Goal: Task Accomplishment & Management: Manage account settings

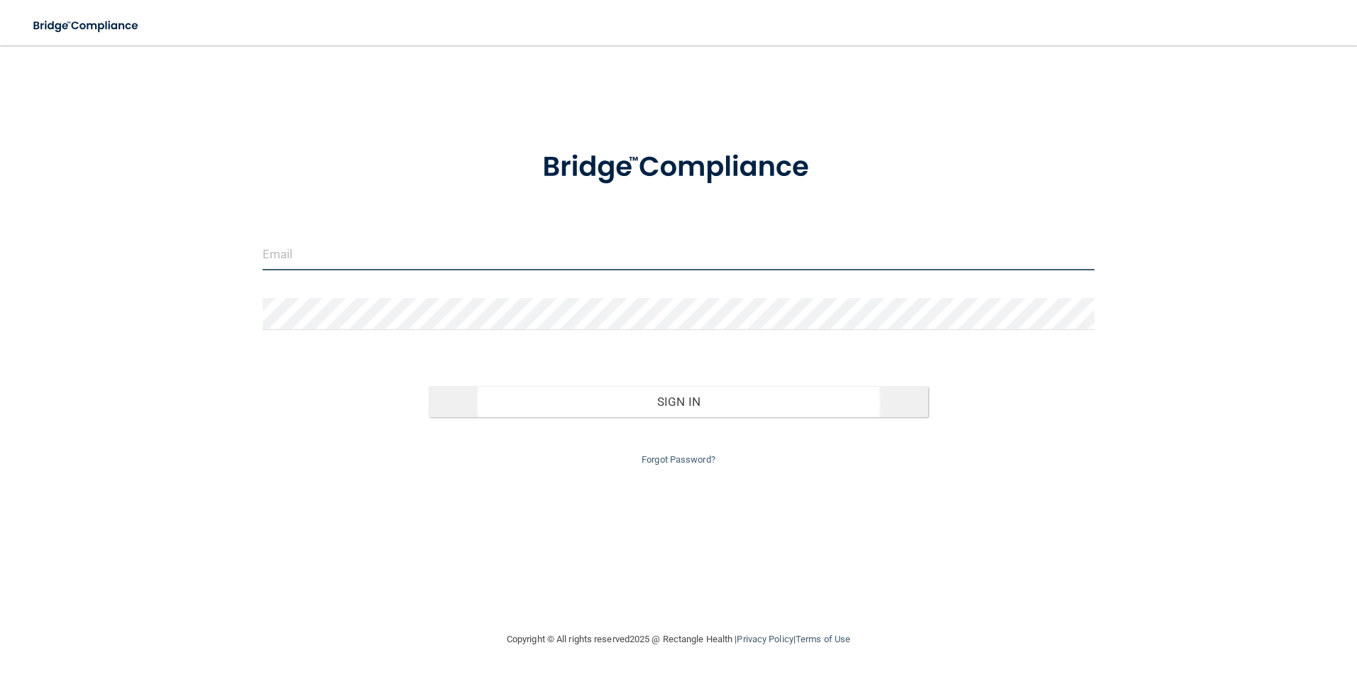
type input "[EMAIL_ADDRESS][DOMAIN_NAME]"
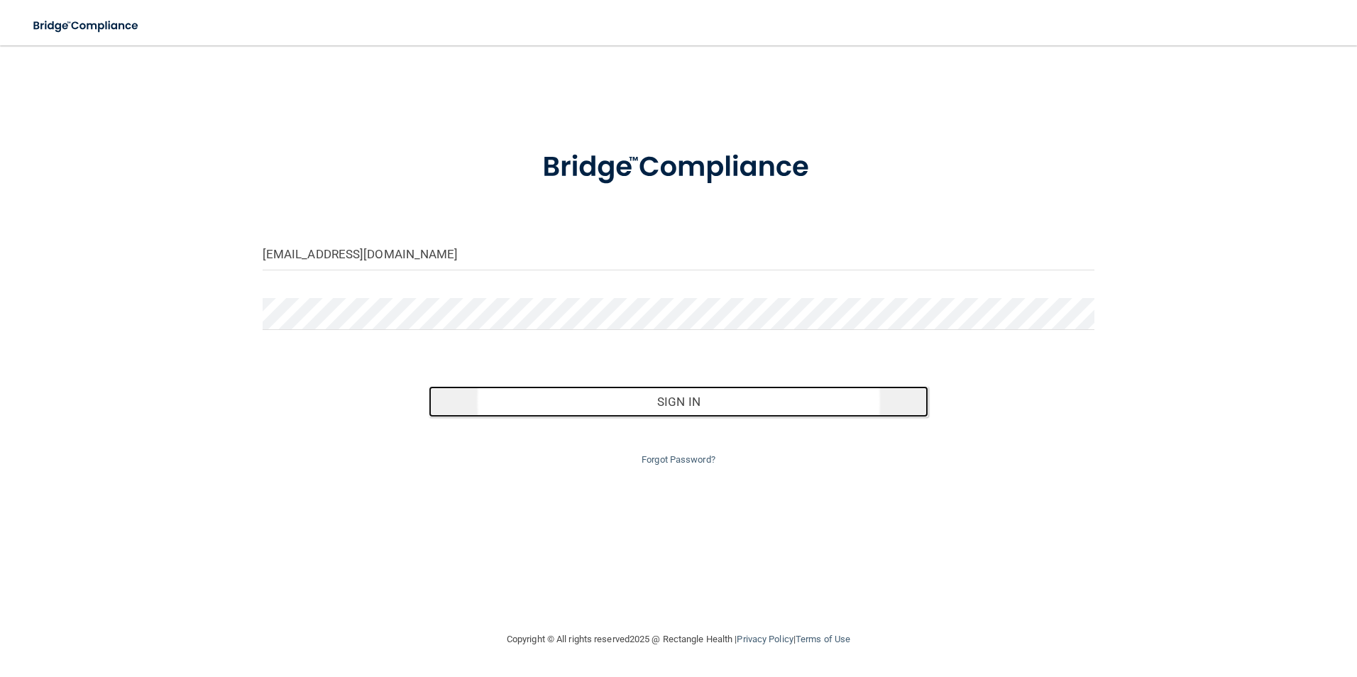
click at [642, 386] on button "Sign In" at bounding box center [679, 401] width 500 height 31
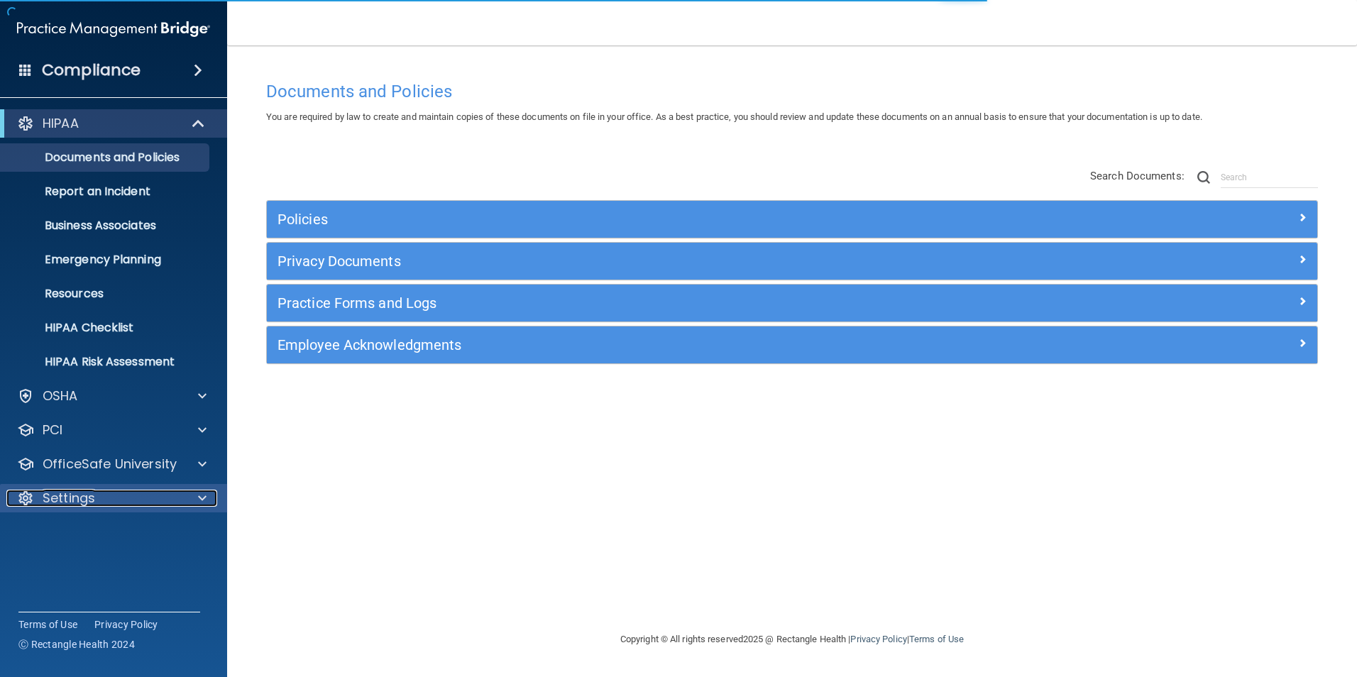
click at [189, 503] on div at bounding box center [199, 498] width 35 height 17
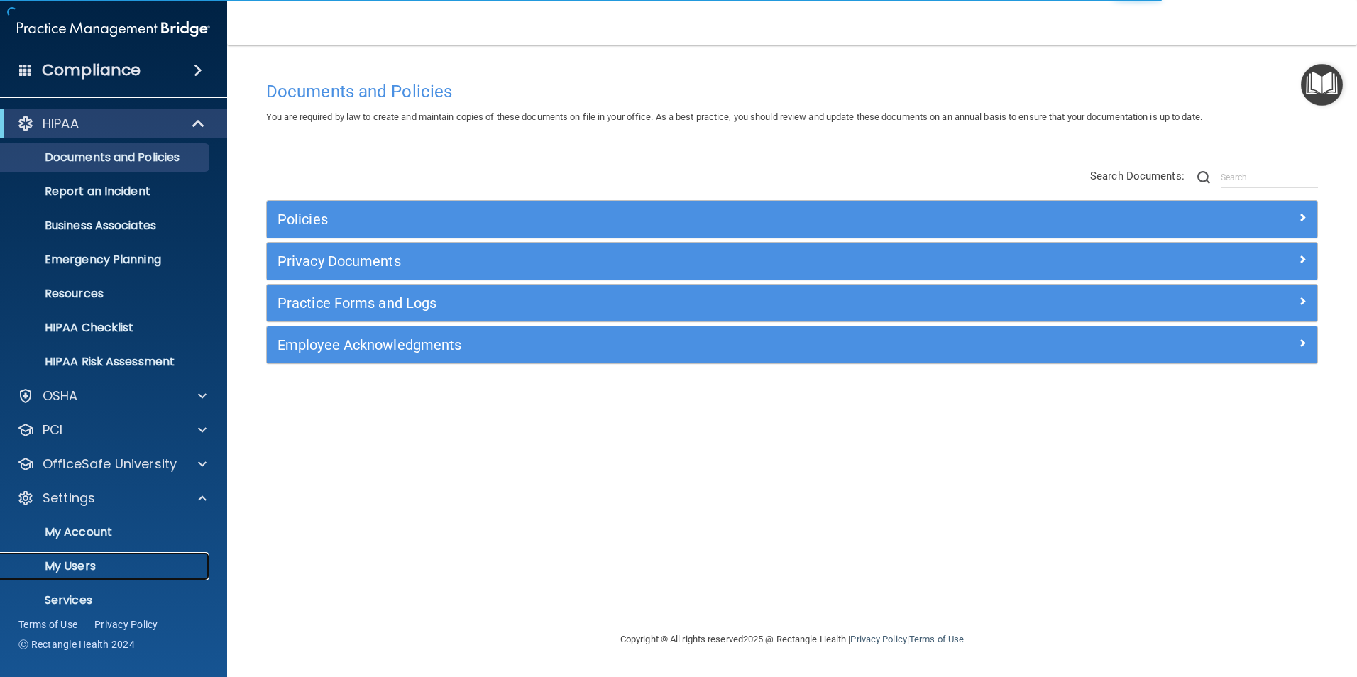
click at [104, 568] on p "My Users" at bounding box center [106, 566] width 194 height 14
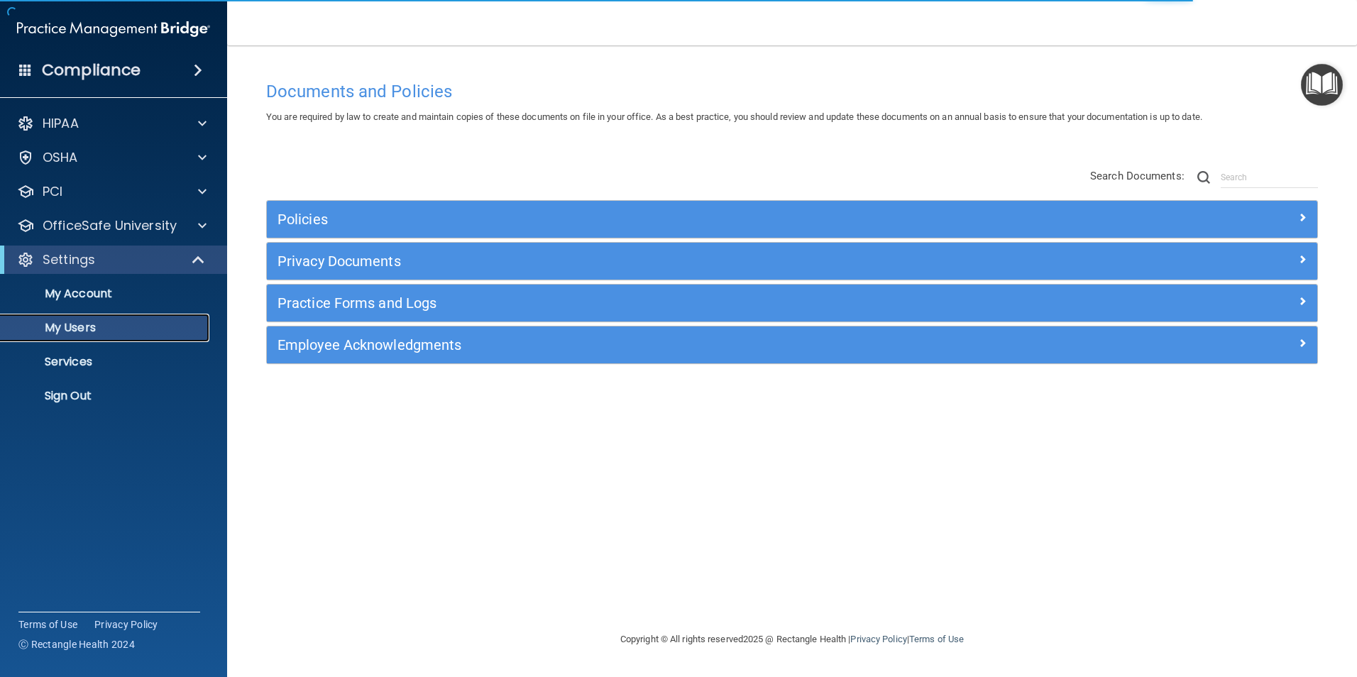
select select "20"
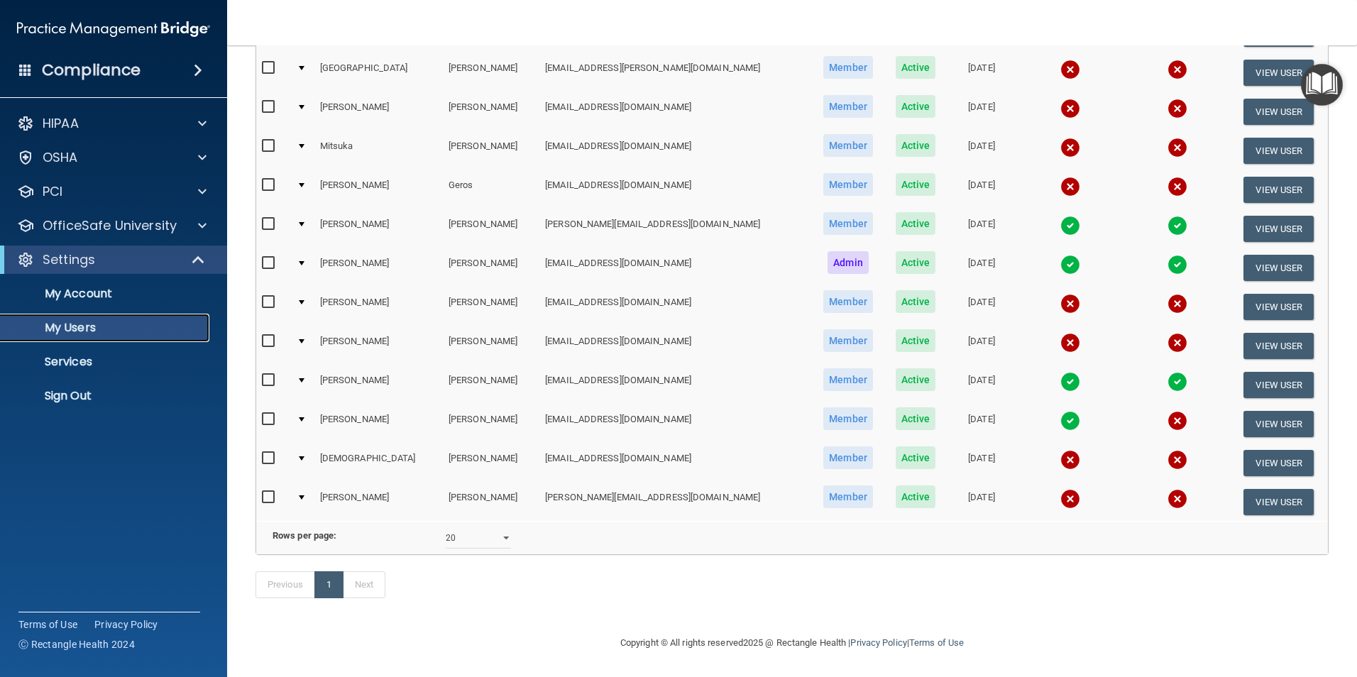
scroll to position [342, 0]
click at [1262, 489] on button "View User" at bounding box center [1279, 502] width 70 height 26
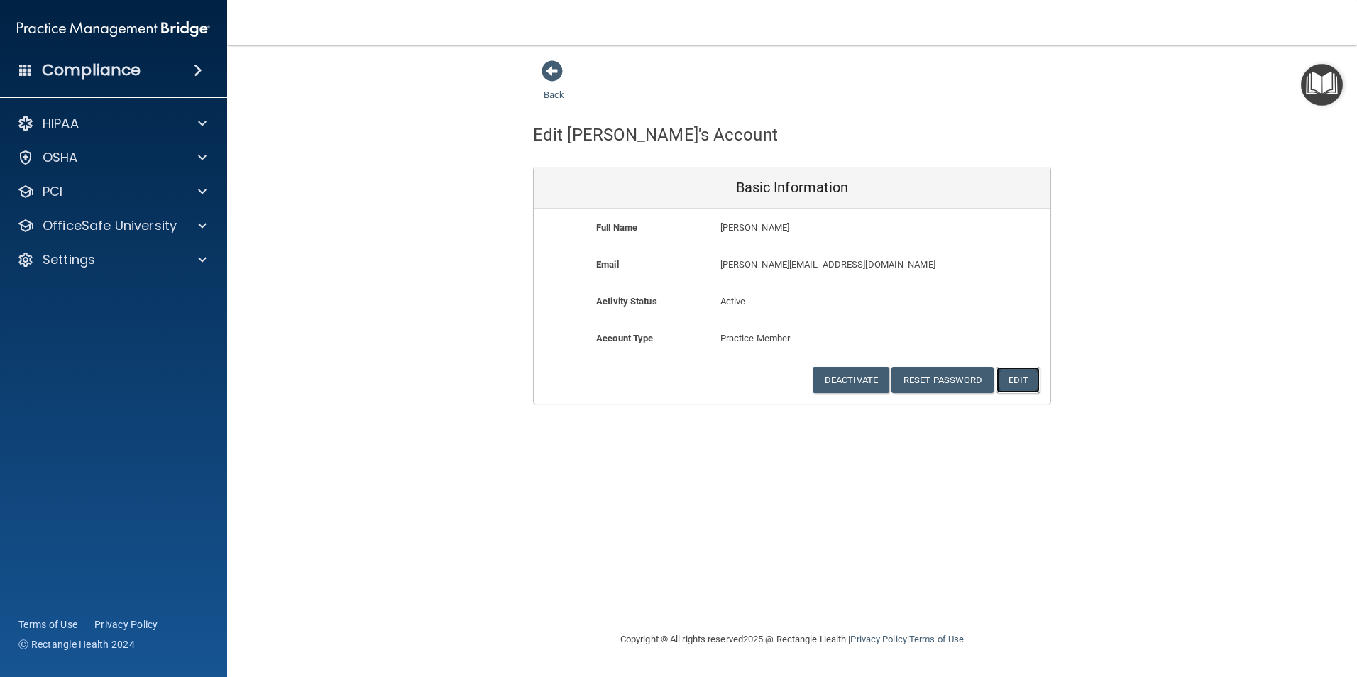
click at [1026, 387] on button "Edit" at bounding box center [1018, 380] width 43 height 26
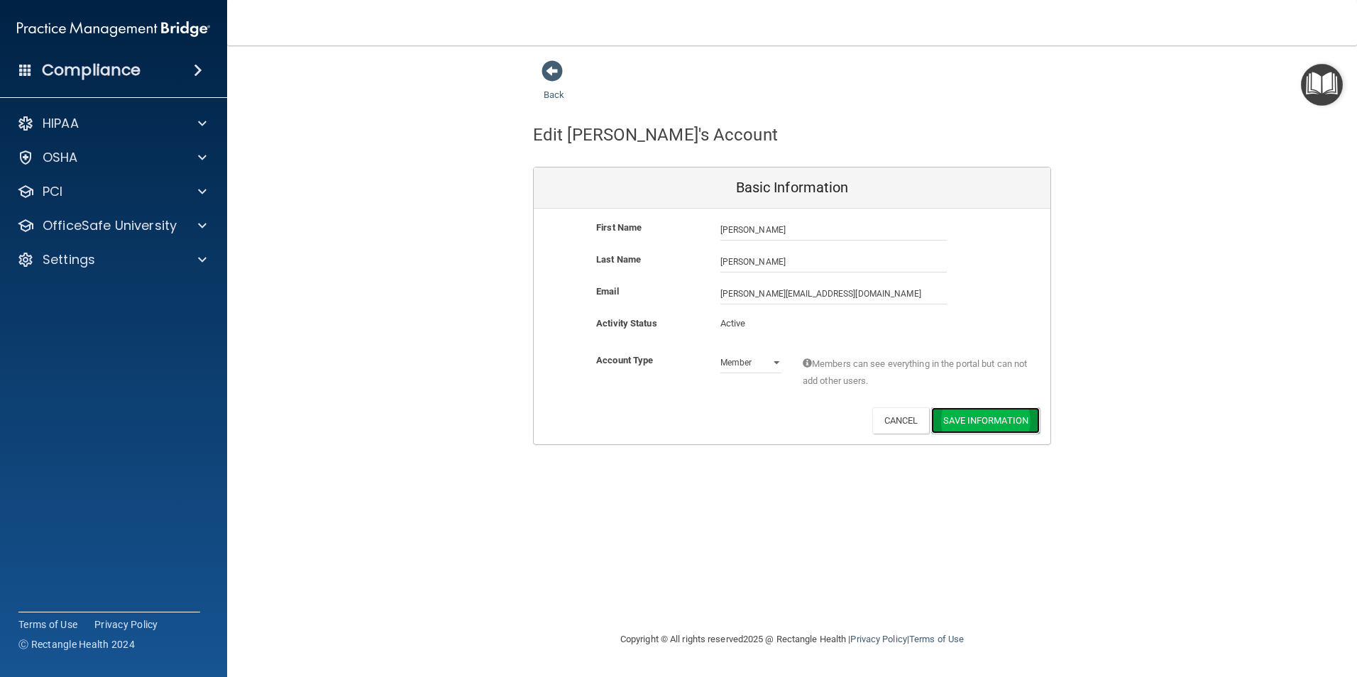
click at [968, 420] on button "Save Information" at bounding box center [985, 421] width 109 height 26
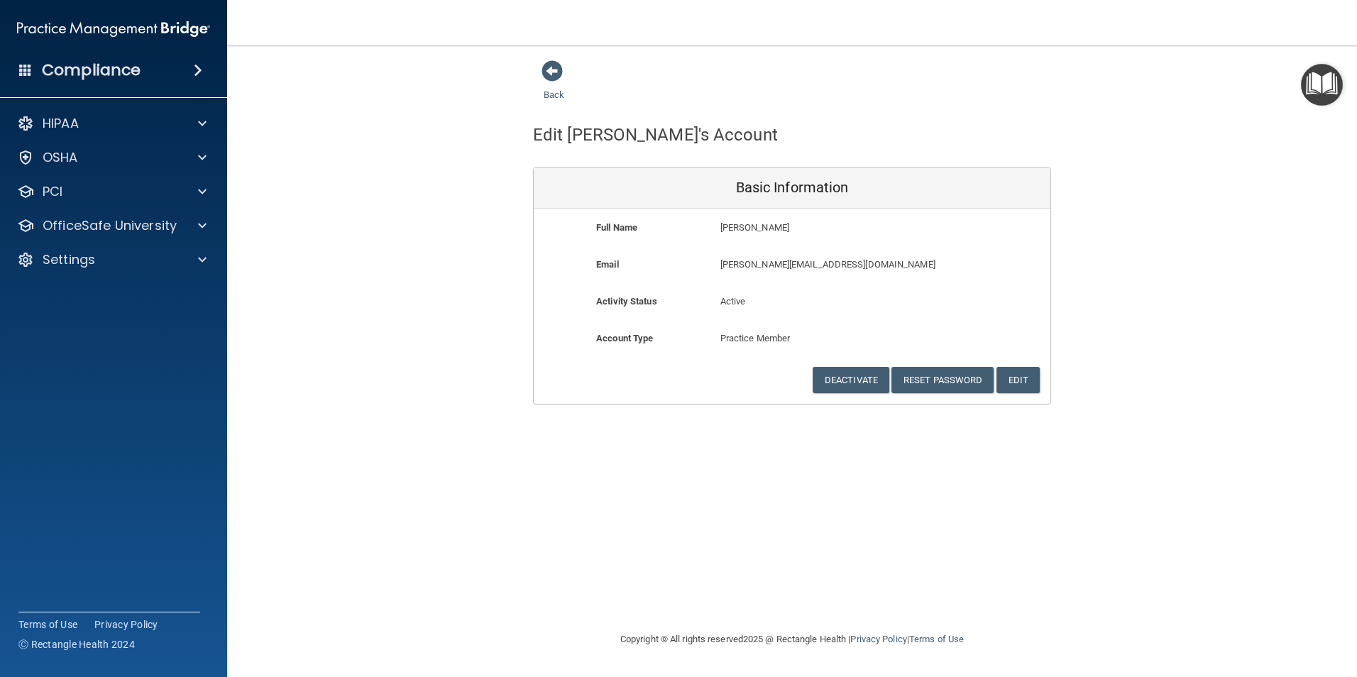
click at [466, 459] on div "Back Edit [PERSON_NAME]'s Account Basic Information Full Name [PERSON_NAME] [PE…" at bounding box center [792, 338] width 1073 height 557
click at [550, 80] on span at bounding box center [552, 70] width 21 height 21
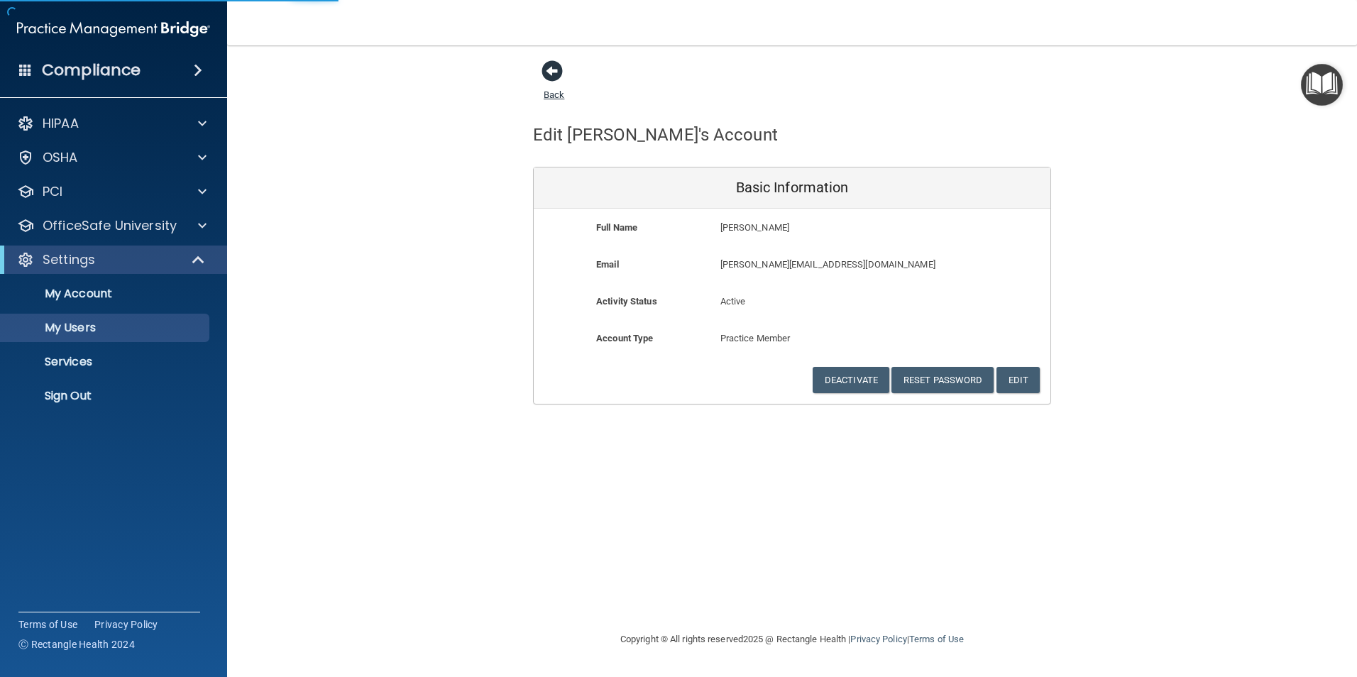
select select "20"
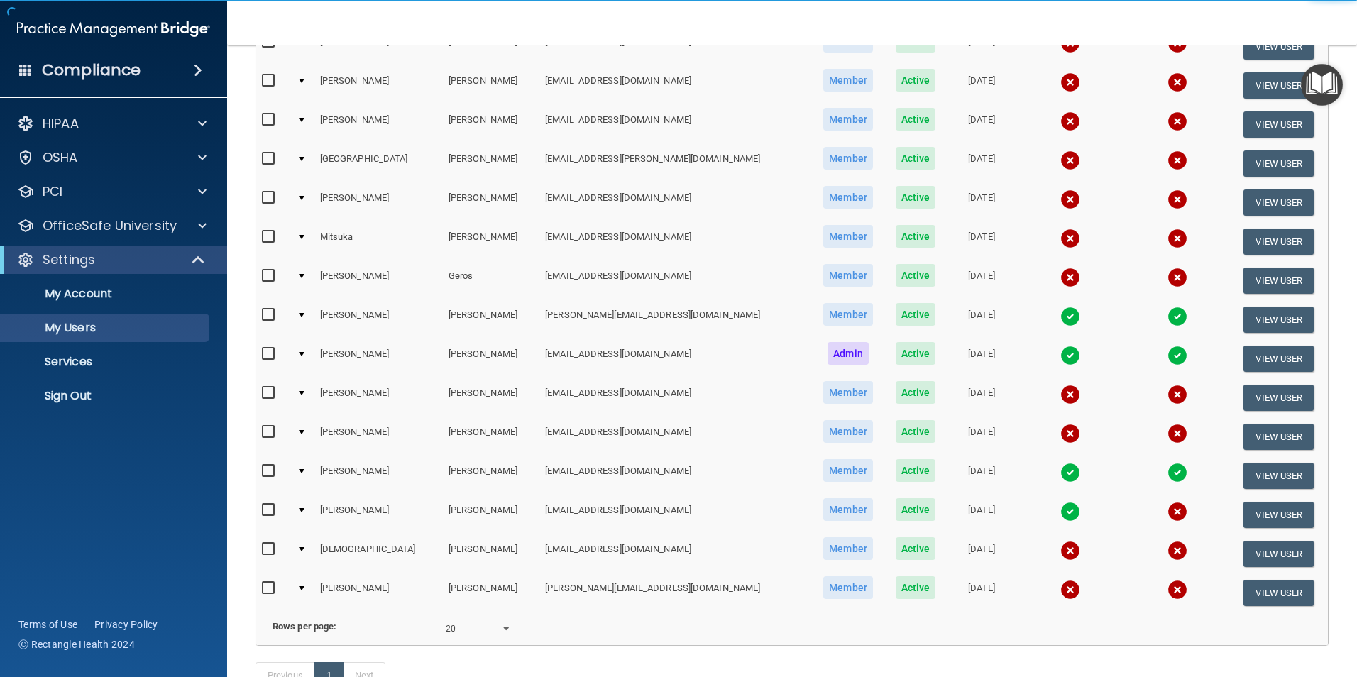
scroll to position [284, 0]
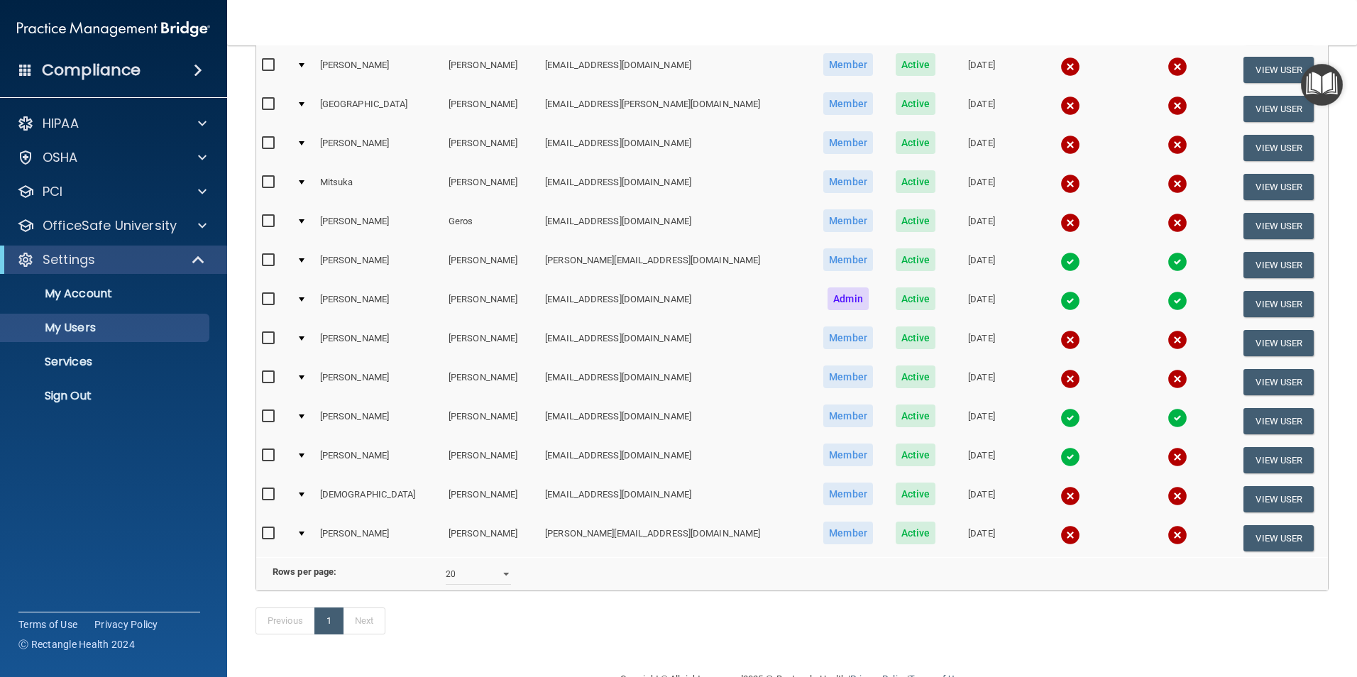
click at [273, 531] on input "checkbox" at bounding box center [270, 533] width 16 height 11
checkbox input "true"
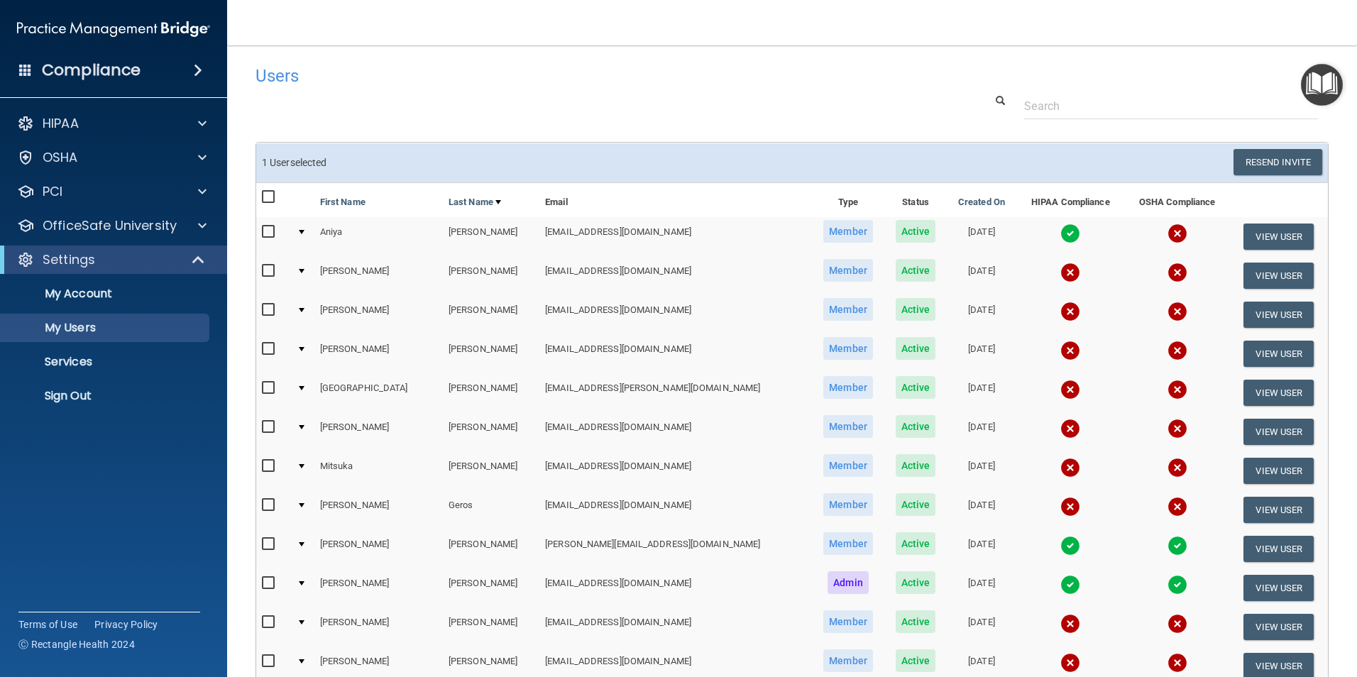
scroll to position [0, 0]
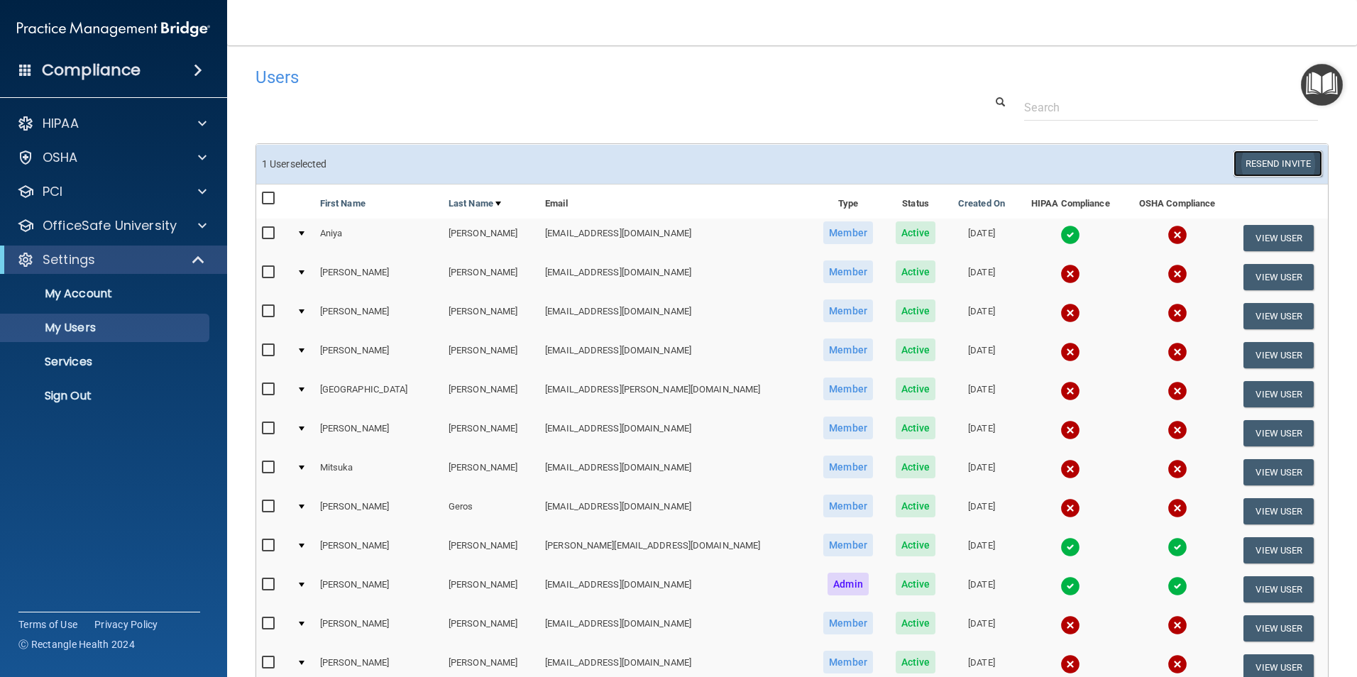
click at [1280, 165] on button "Resend Invite" at bounding box center [1278, 164] width 89 height 26
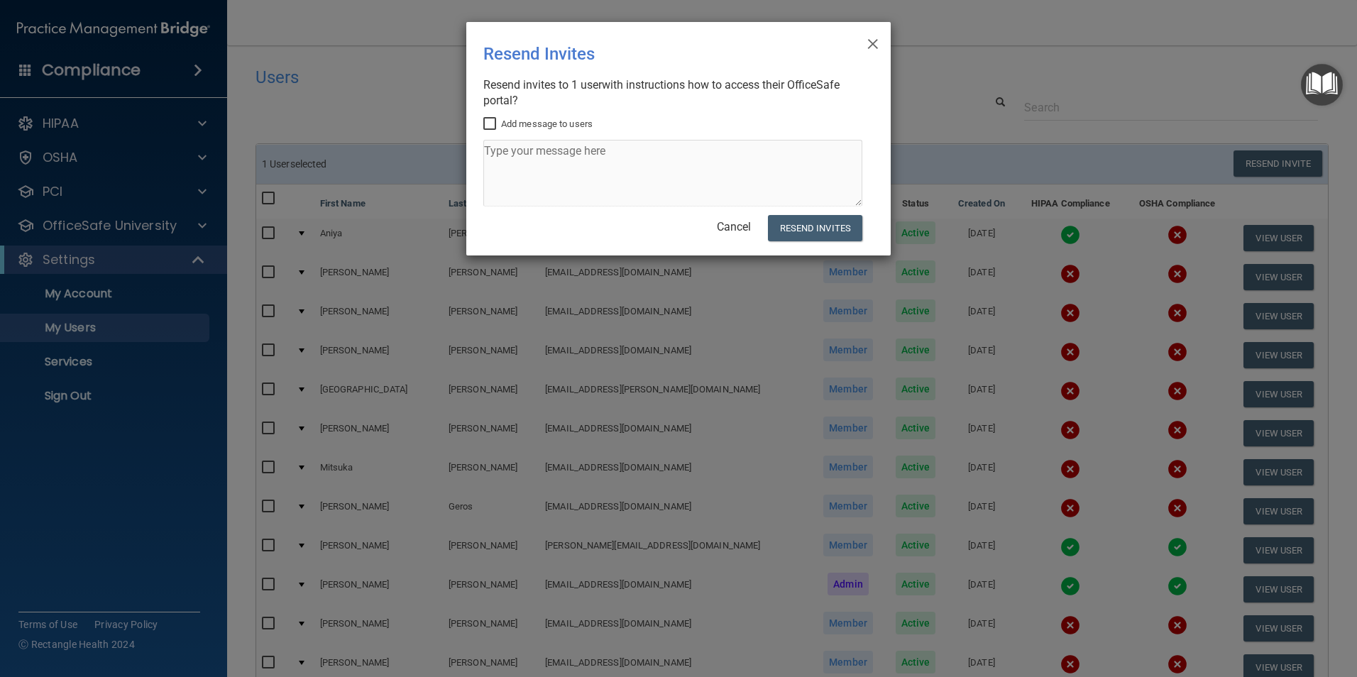
click at [493, 124] on input "Add message to users" at bounding box center [491, 124] width 16 height 11
checkbox input "true"
click at [525, 159] on textarea at bounding box center [672, 173] width 379 height 67
type textarea "Heyyyyyyy y"
click at [840, 231] on button "Resend Invites" at bounding box center [815, 228] width 94 height 26
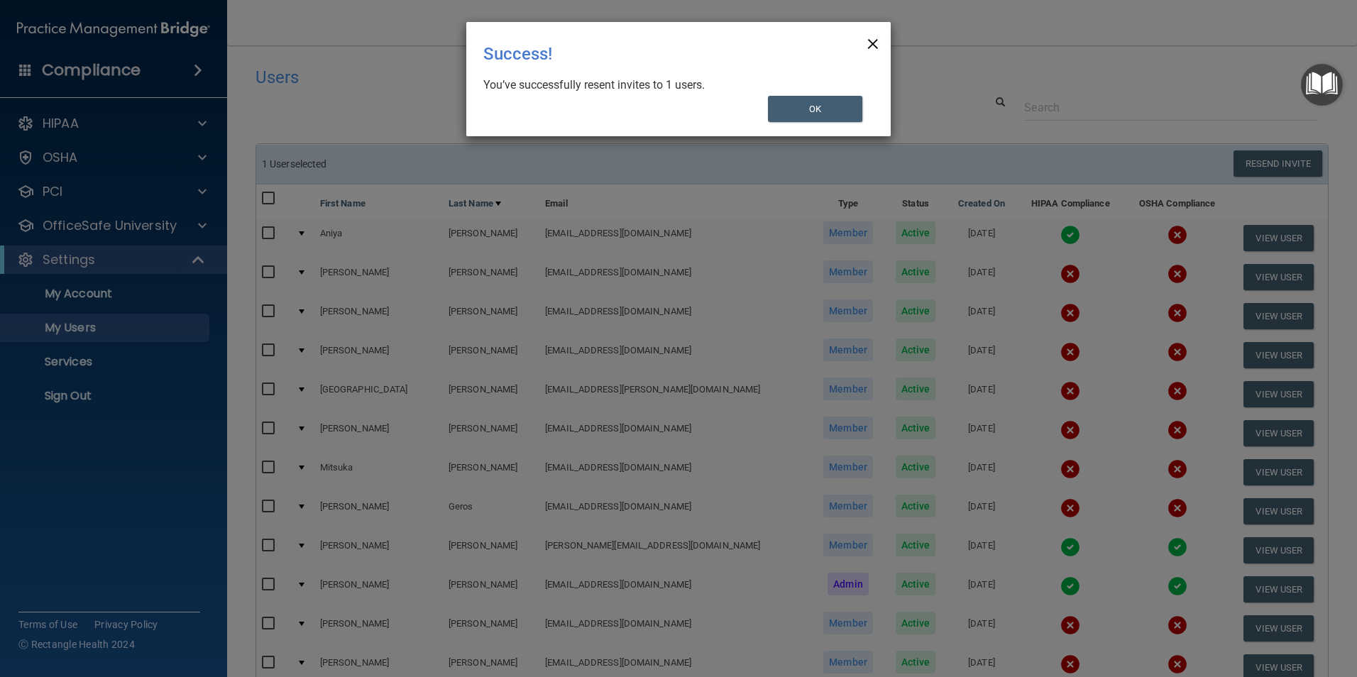
click at [872, 37] on span "×" at bounding box center [873, 42] width 13 height 28
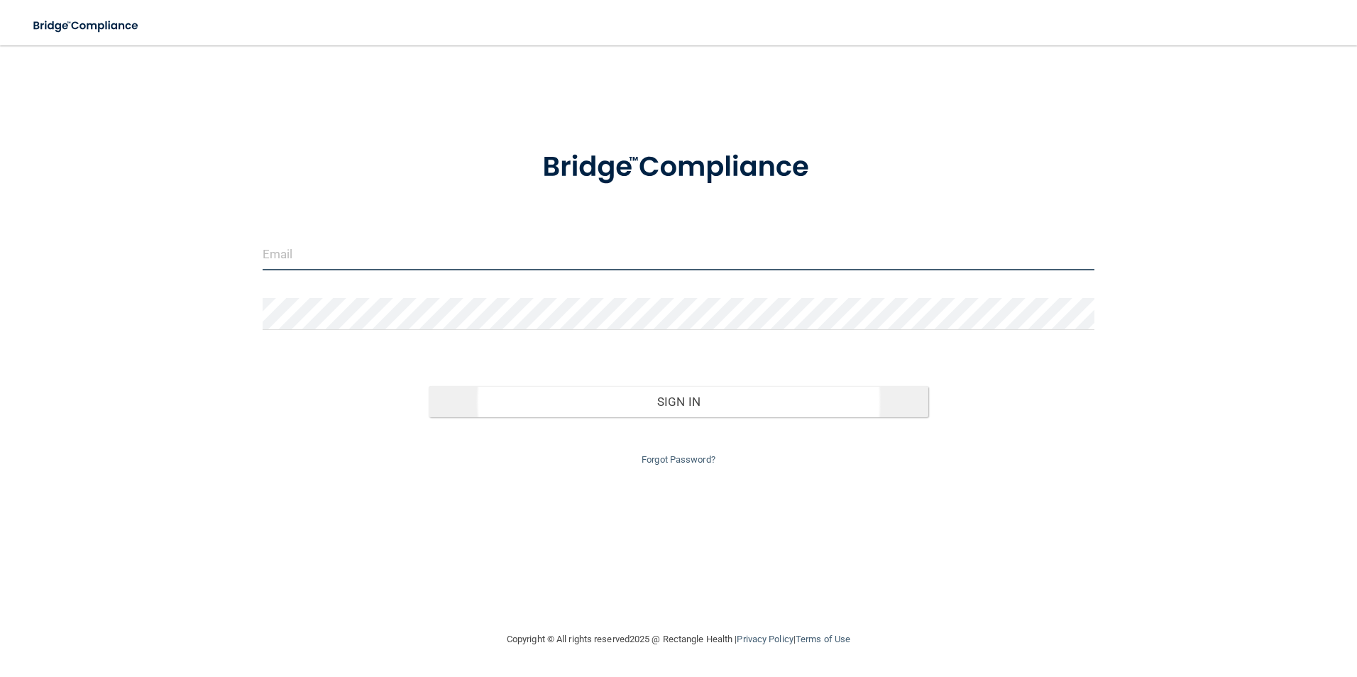
type input "[EMAIL_ADDRESS][DOMAIN_NAME]"
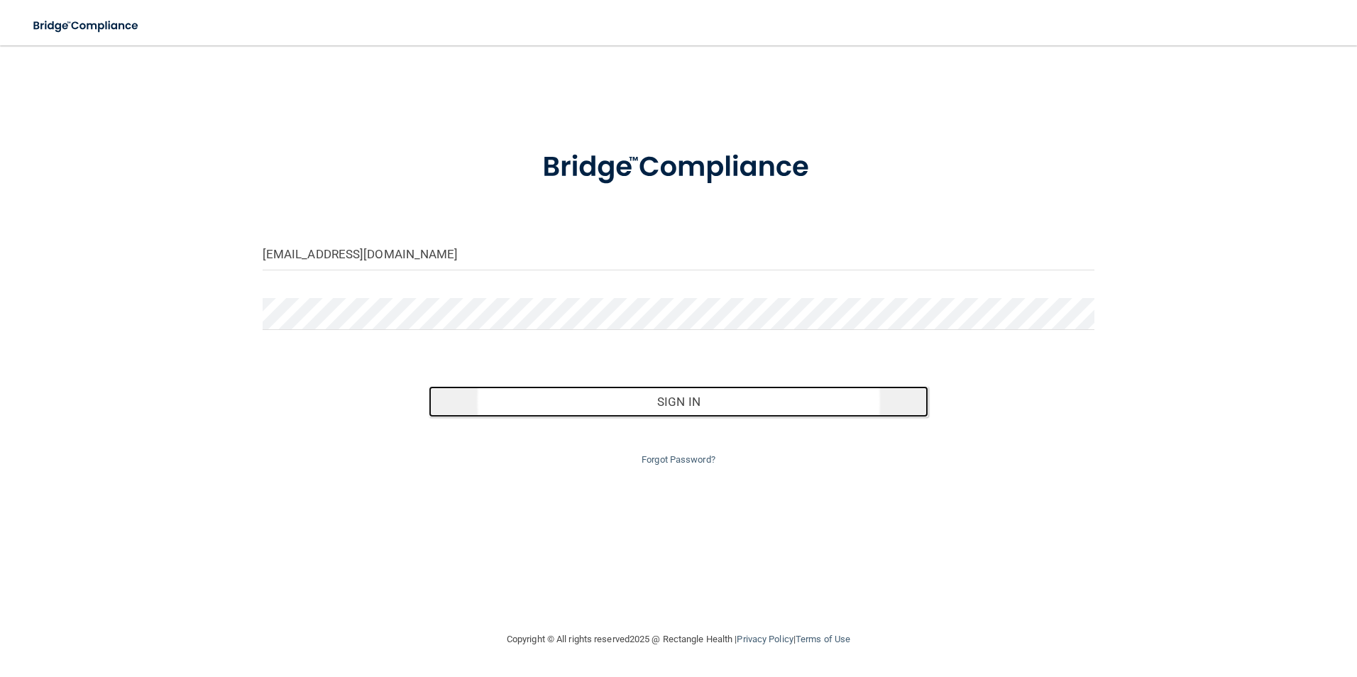
click at [727, 409] on button "Sign In" at bounding box center [679, 401] width 500 height 31
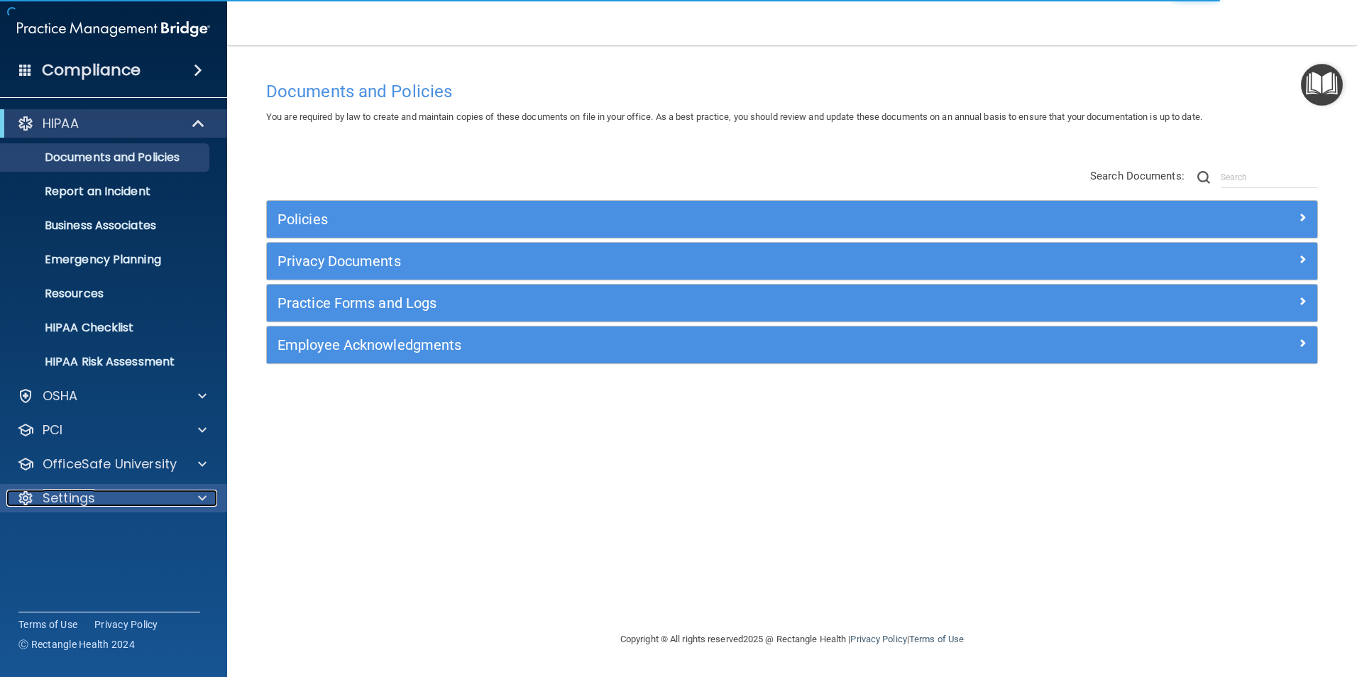
click at [211, 505] on div at bounding box center [199, 498] width 35 height 17
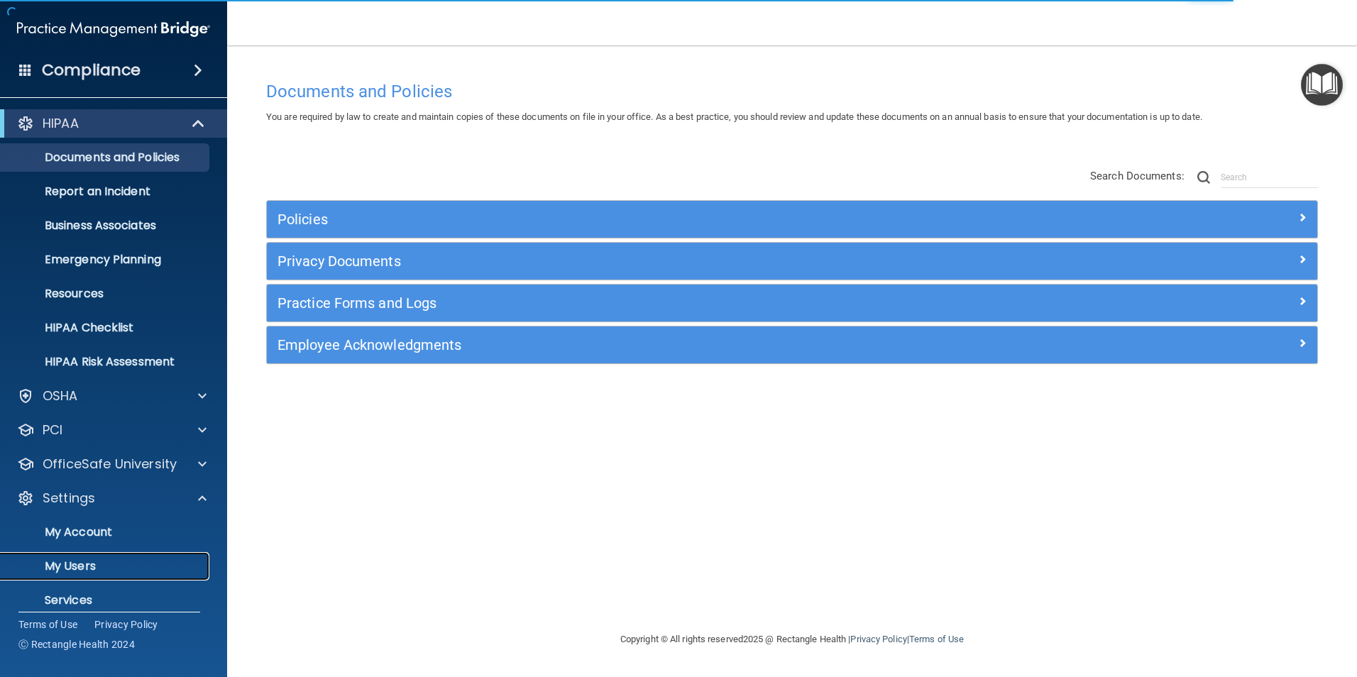
click at [97, 561] on p "My Users" at bounding box center [106, 566] width 194 height 14
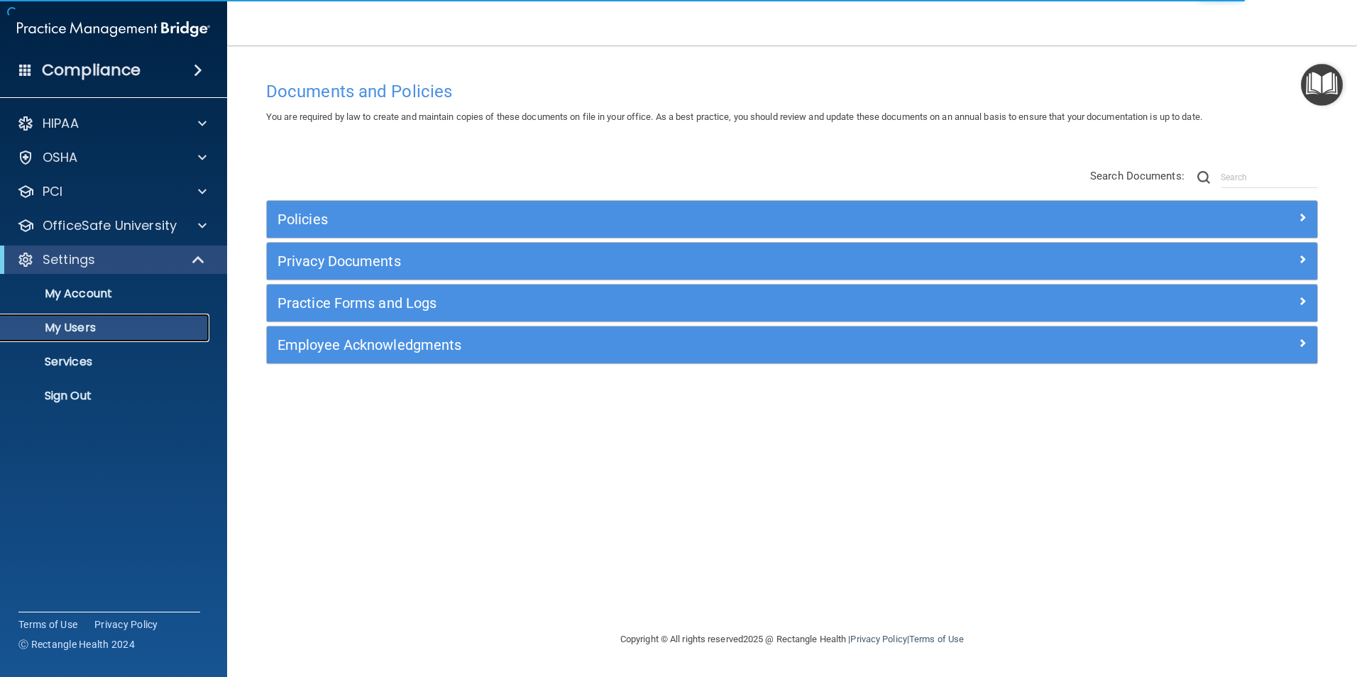
select select "20"
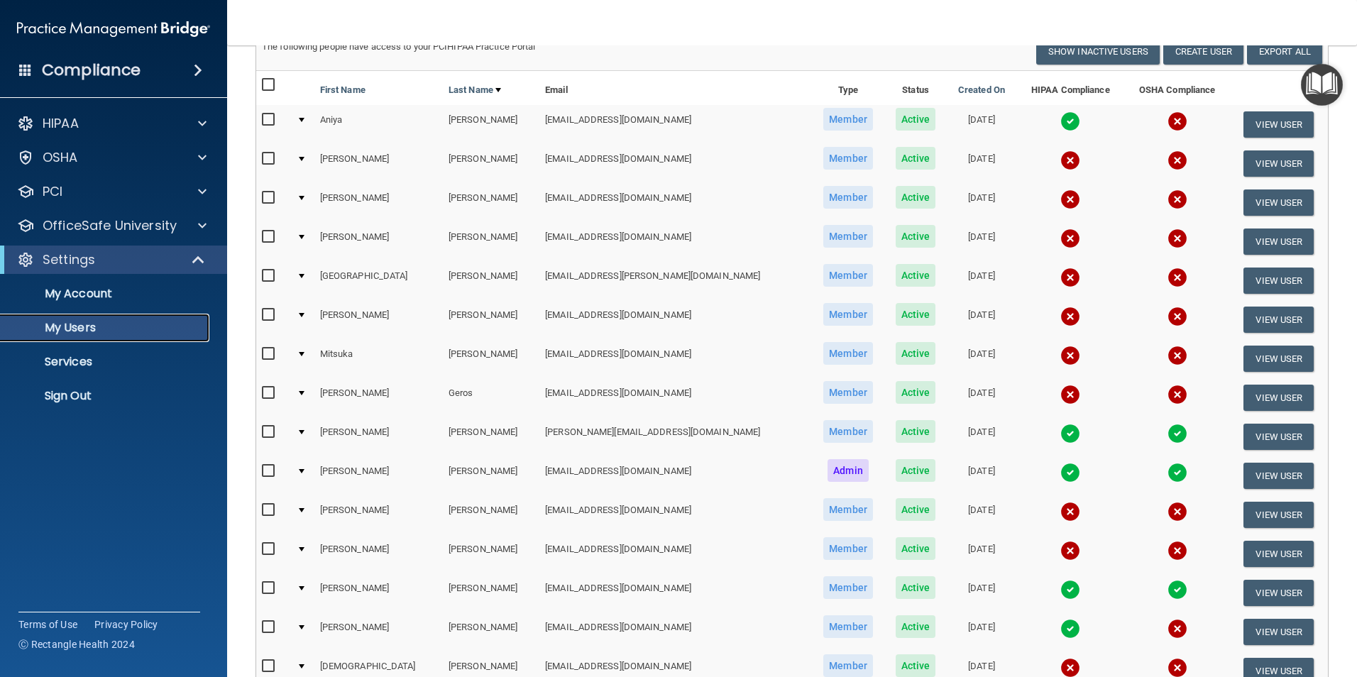
scroll to position [71, 0]
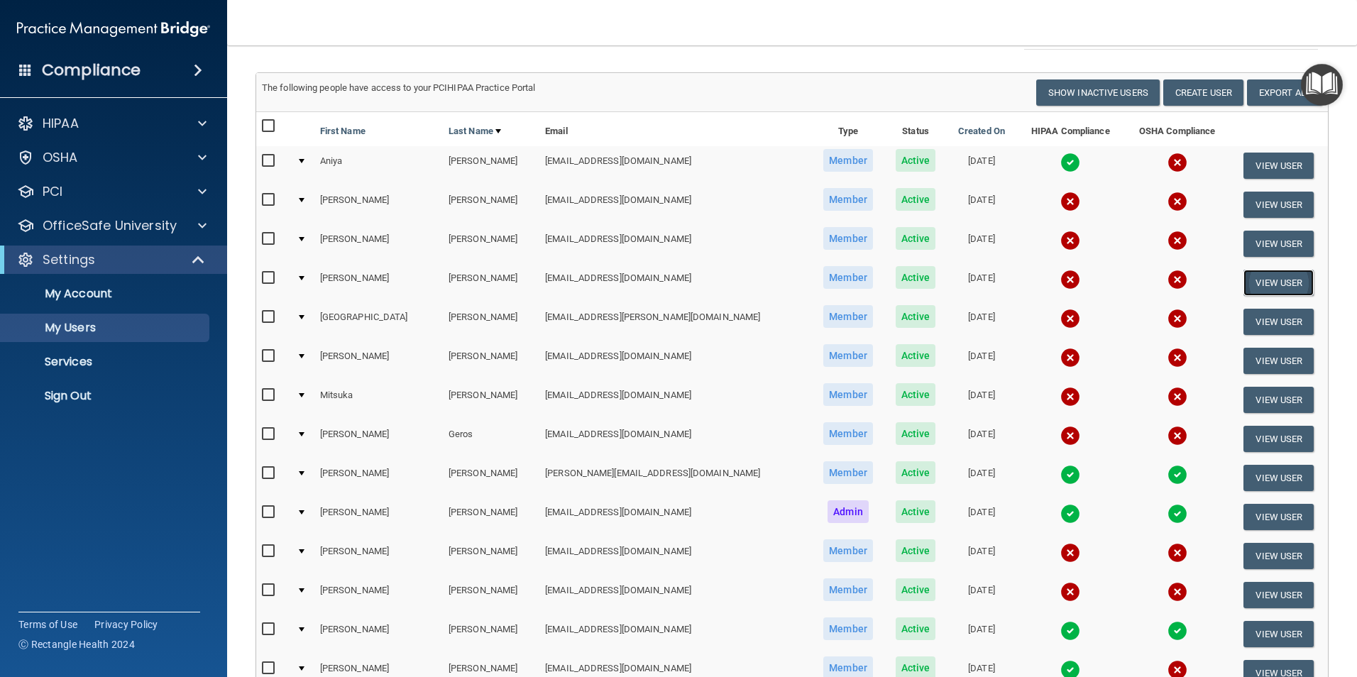
click at [1259, 282] on button "View User" at bounding box center [1279, 283] width 70 height 26
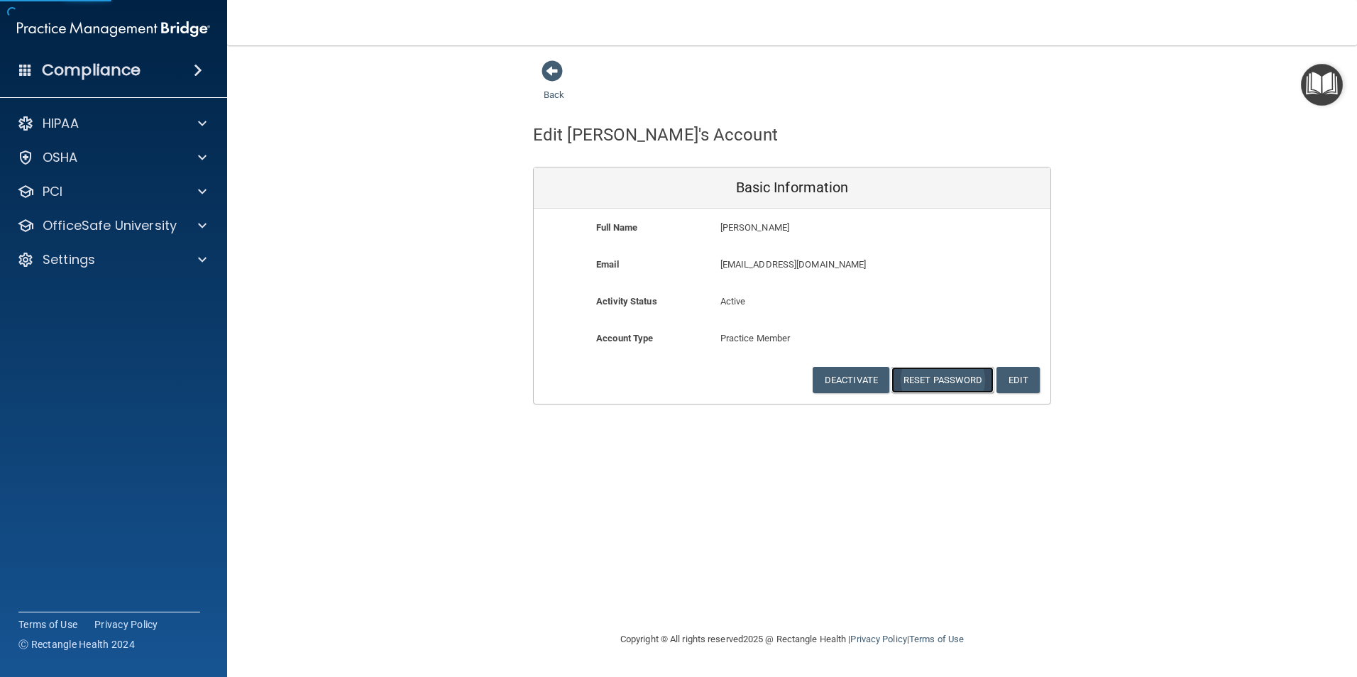
click at [936, 376] on button "Reset Password" at bounding box center [943, 380] width 102 height 26
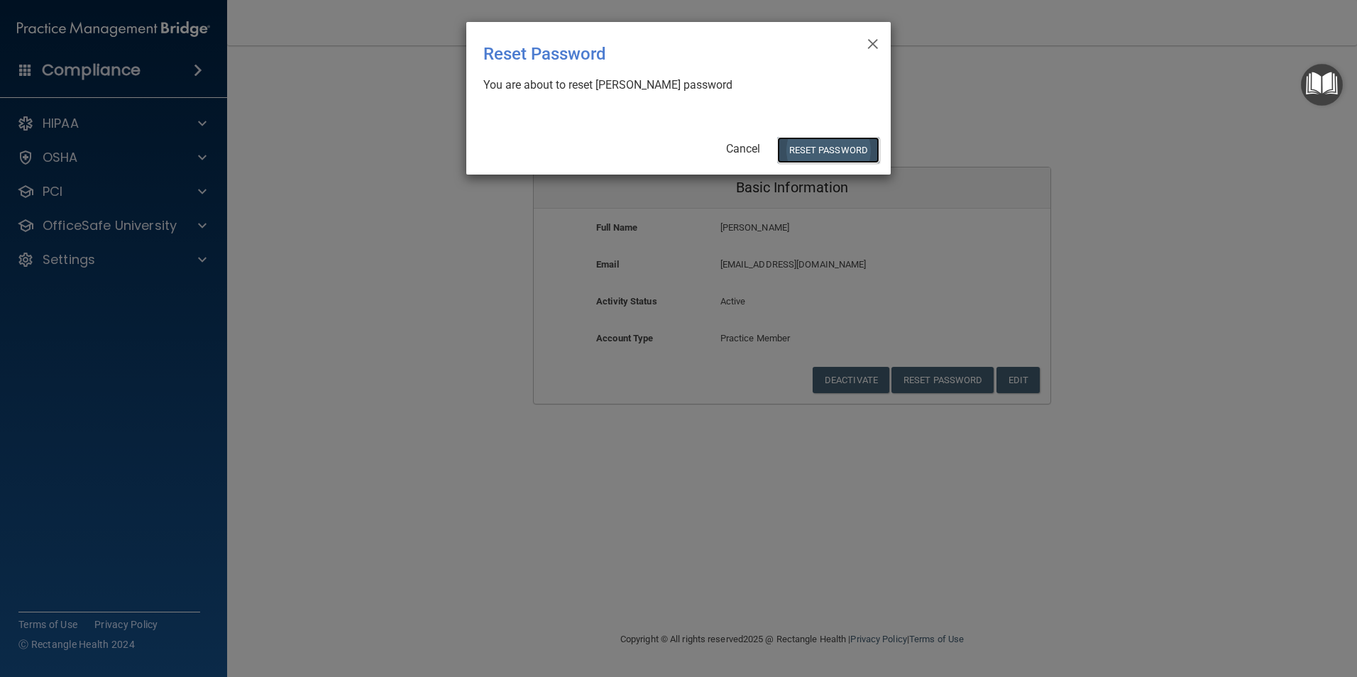
click at [861, 145] on button "Reset Password" at bounding box center [828, 150] width 102 height 26
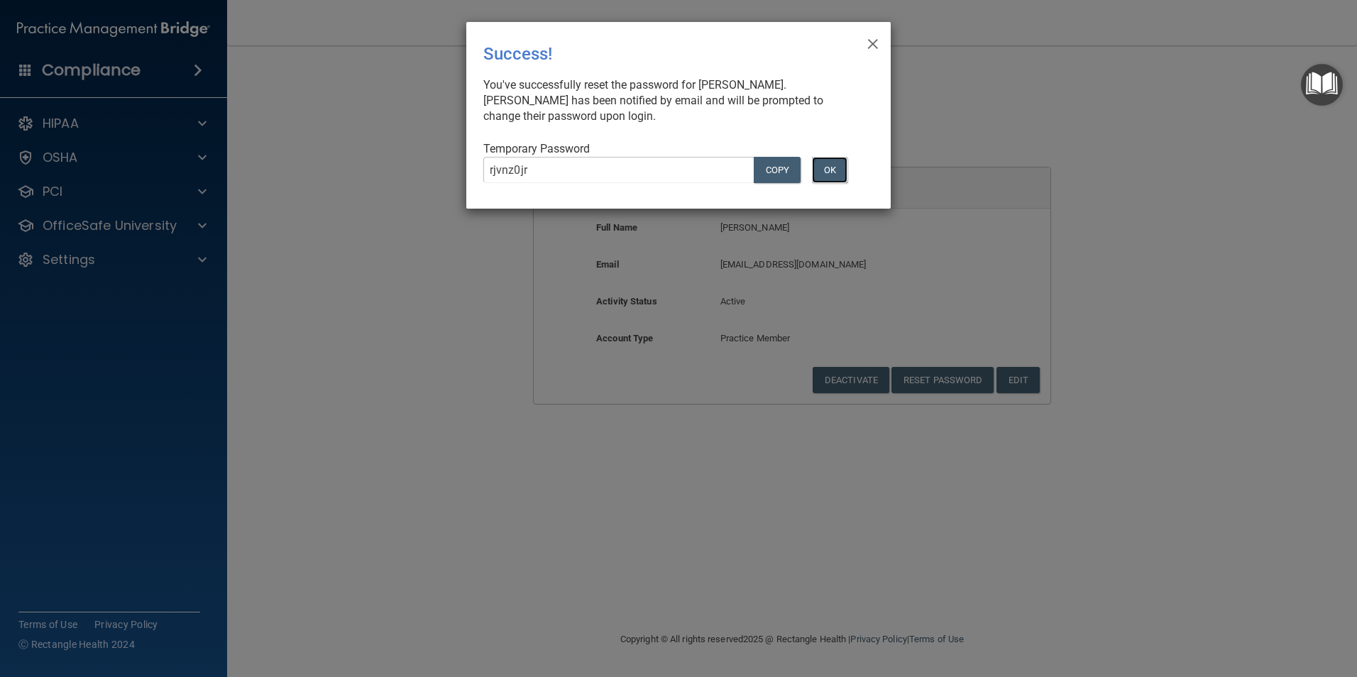
click at [824, 172] on button "OK" at bounding box center [829, 170] width 35 height 26
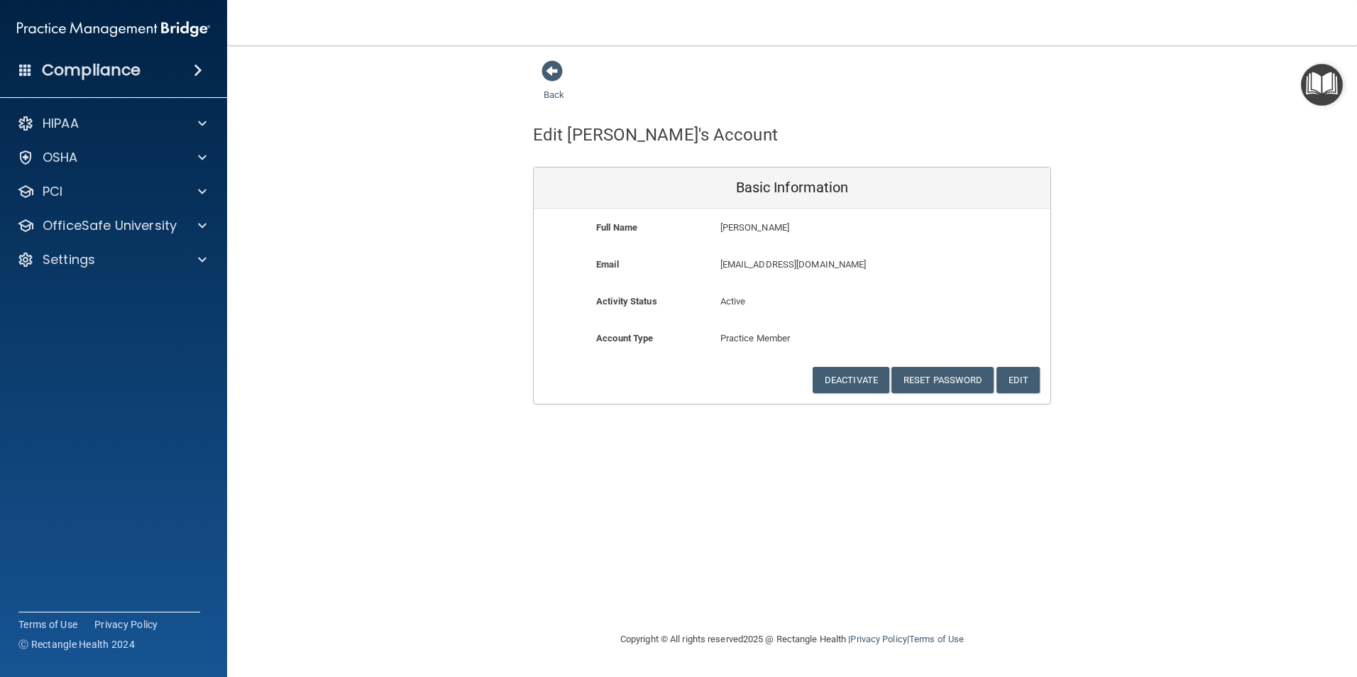
click at [413, 48] on main "Back Edit Molly's Account Basic Information Full Name Molly Cooper Molly Last N…" at bounding box center [792, 361] width 1130 height 632
click at [557, 73] on span at bounding box center [552, 70] width 21 height 21
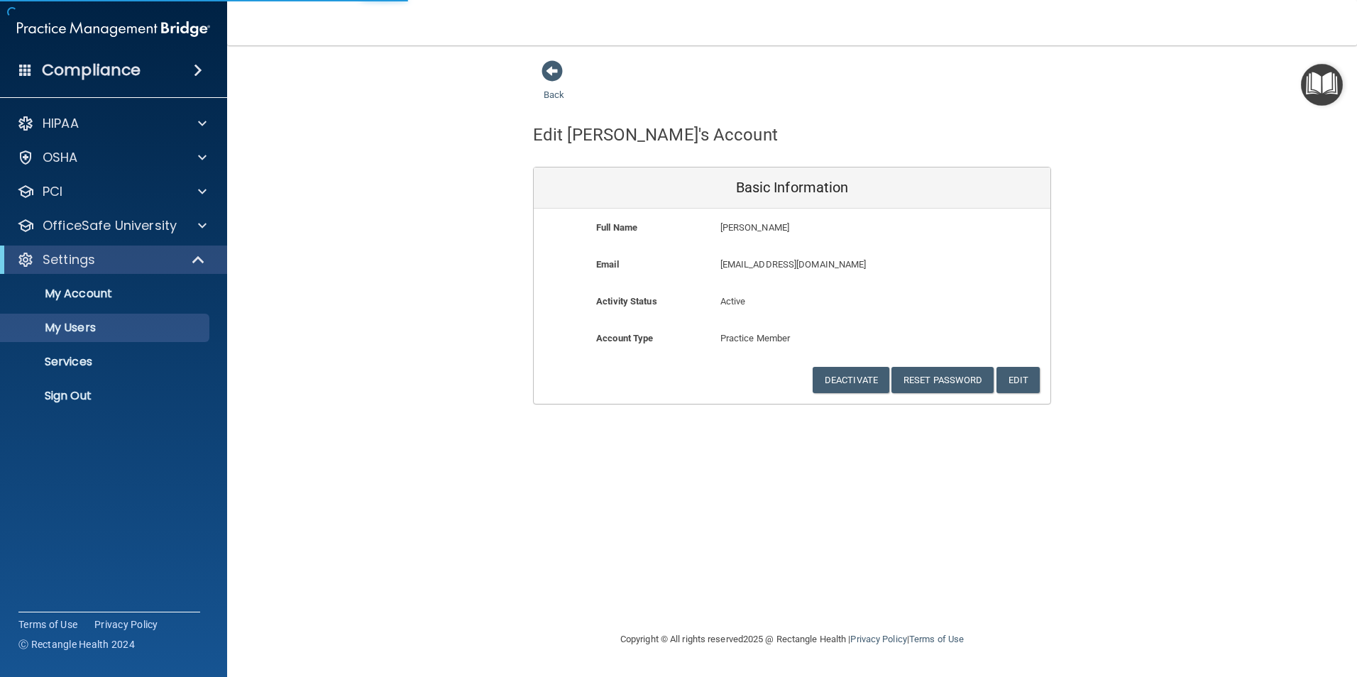
select select "20"
